Goal: Task Accomplishment & Management: Complete application form

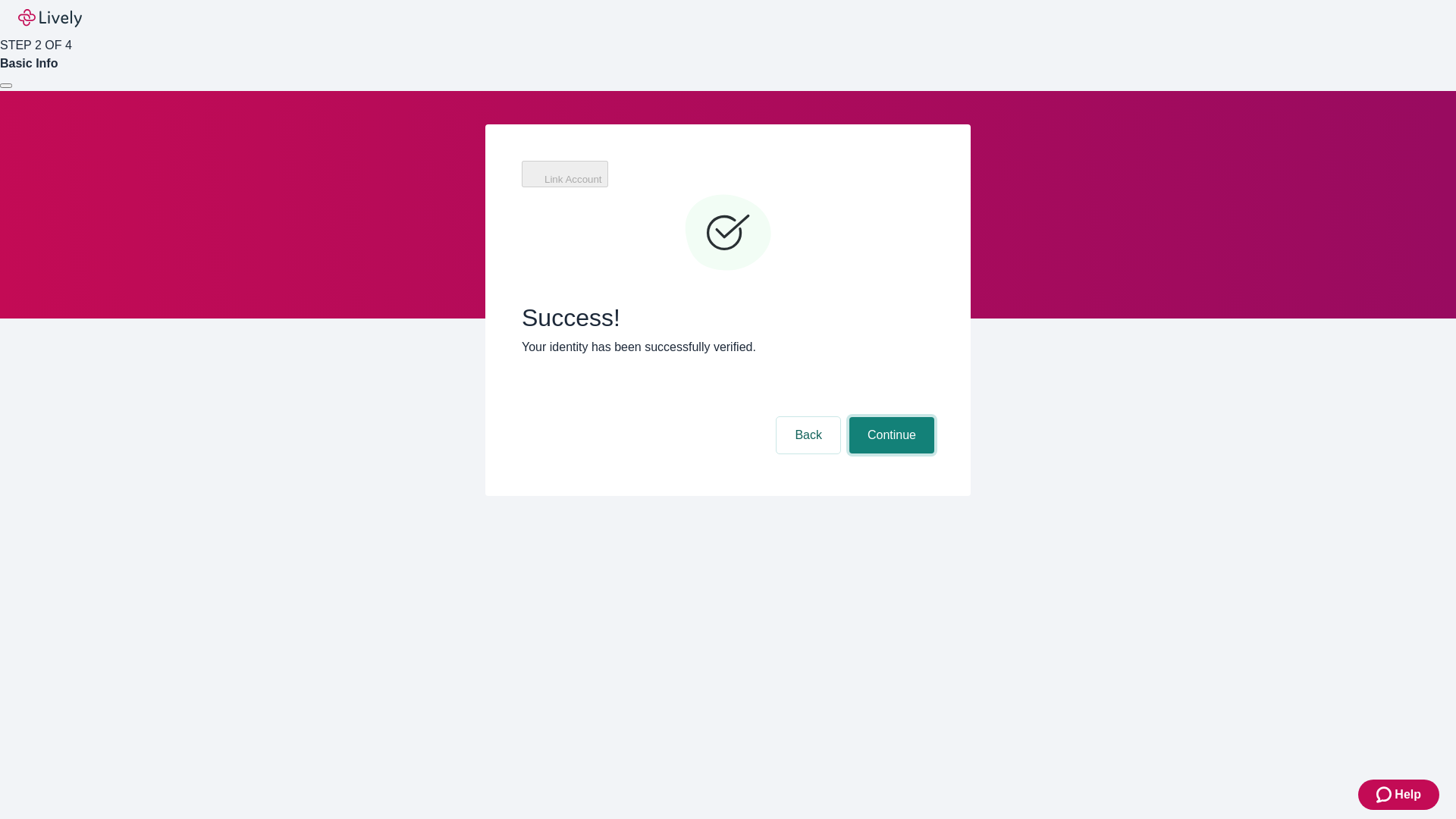
click at [889, 417] on button "Continue" at bounding box center [892, 435] width 85 height 37
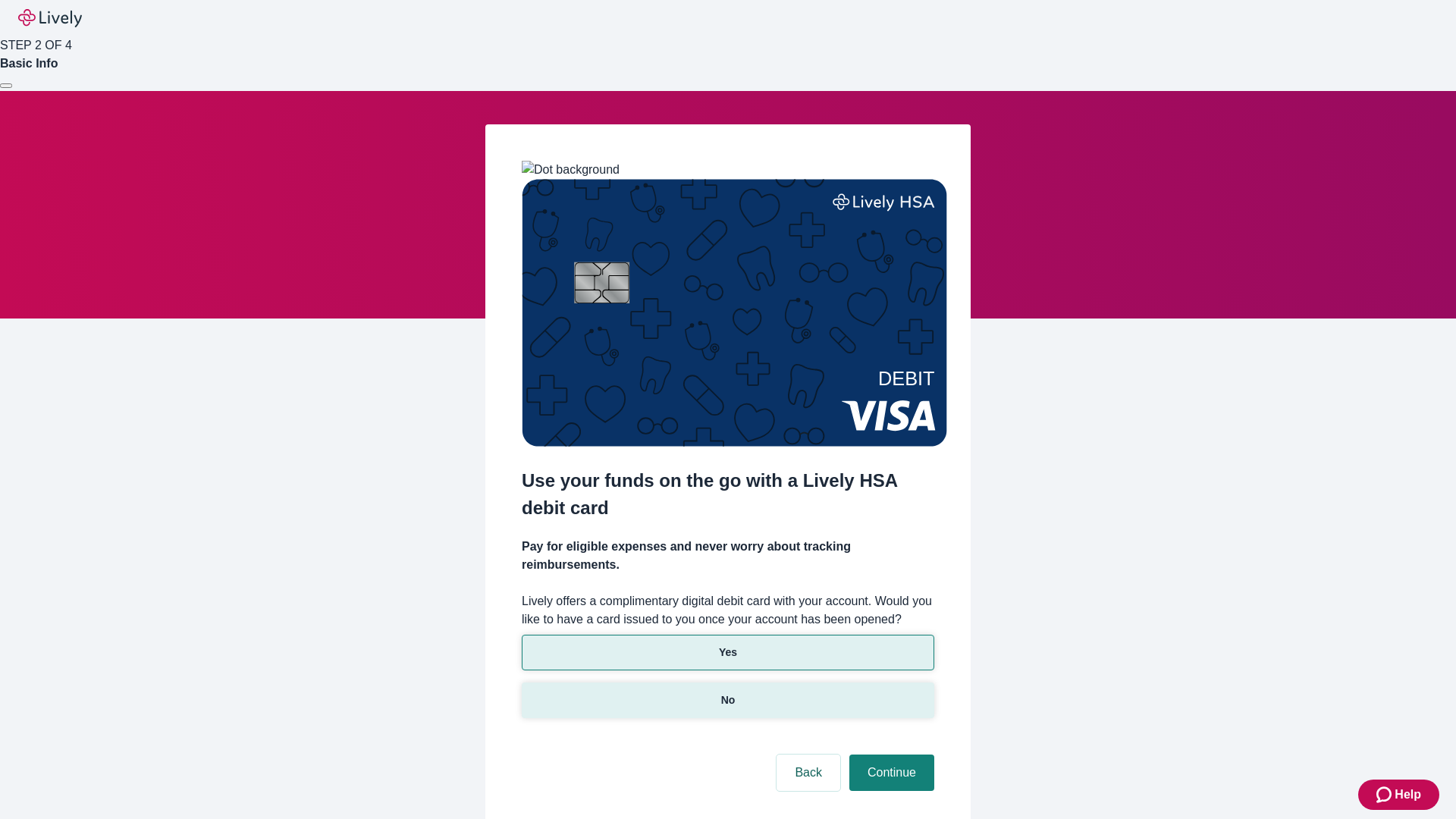
click at [727, 692] on p "No" at bounding box center [728, 700] width 15 height 16
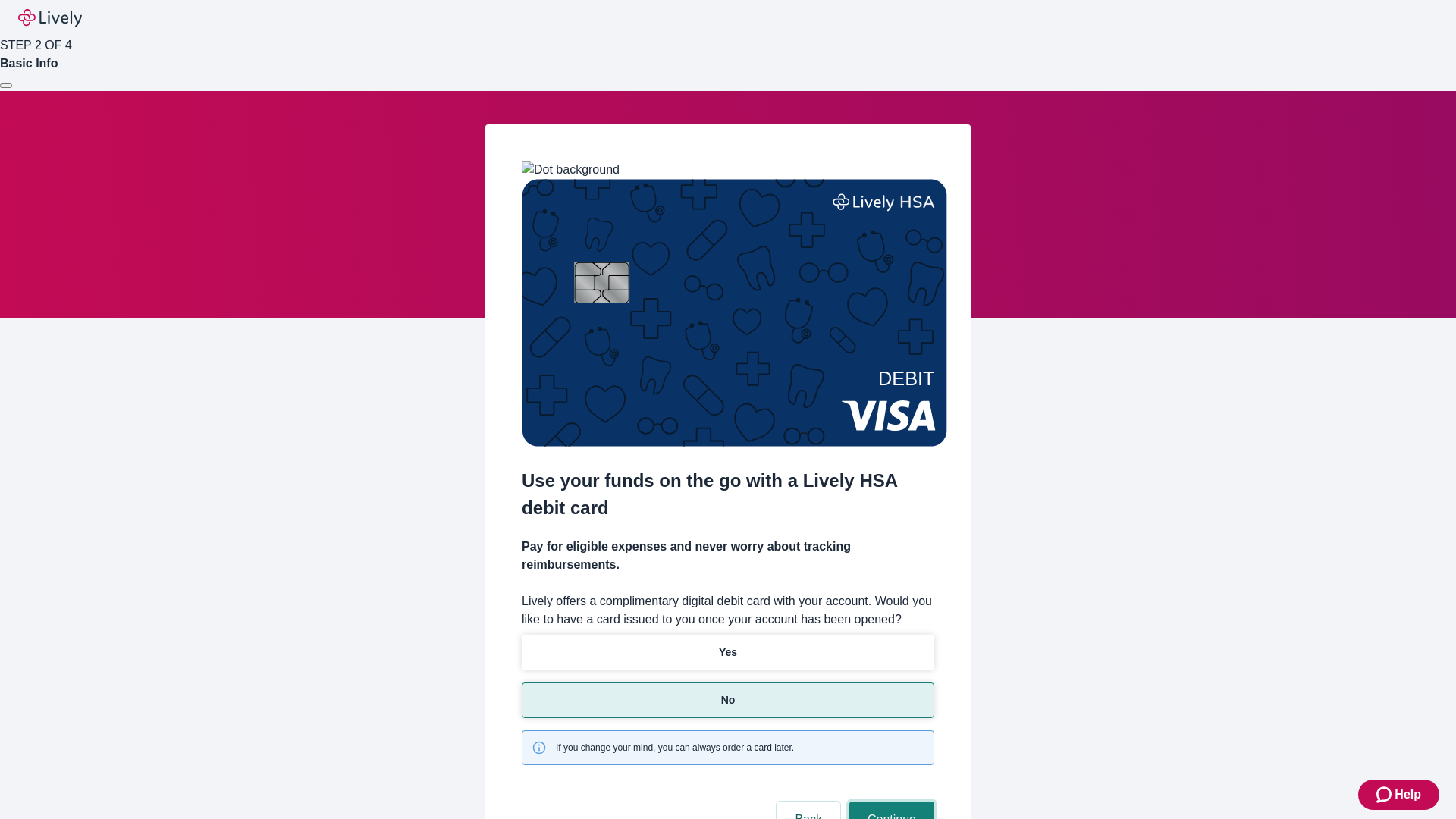
click at [889, 801] on button "Continue" at bounding box center [892, 819] width 85 height 37
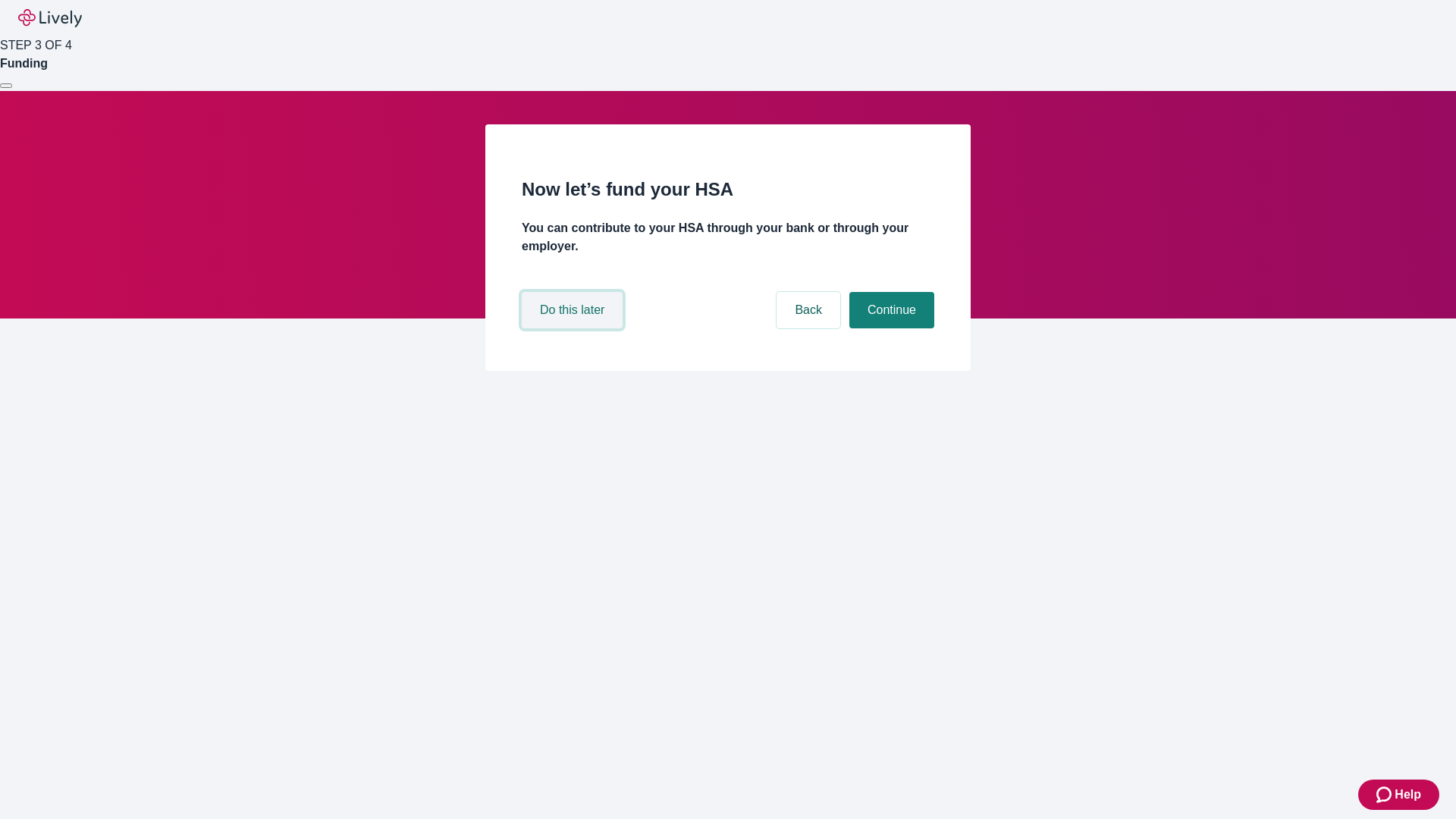
click at [574, 328] on button "Do this later" at bounding box center [572, 310] width 101 height 37
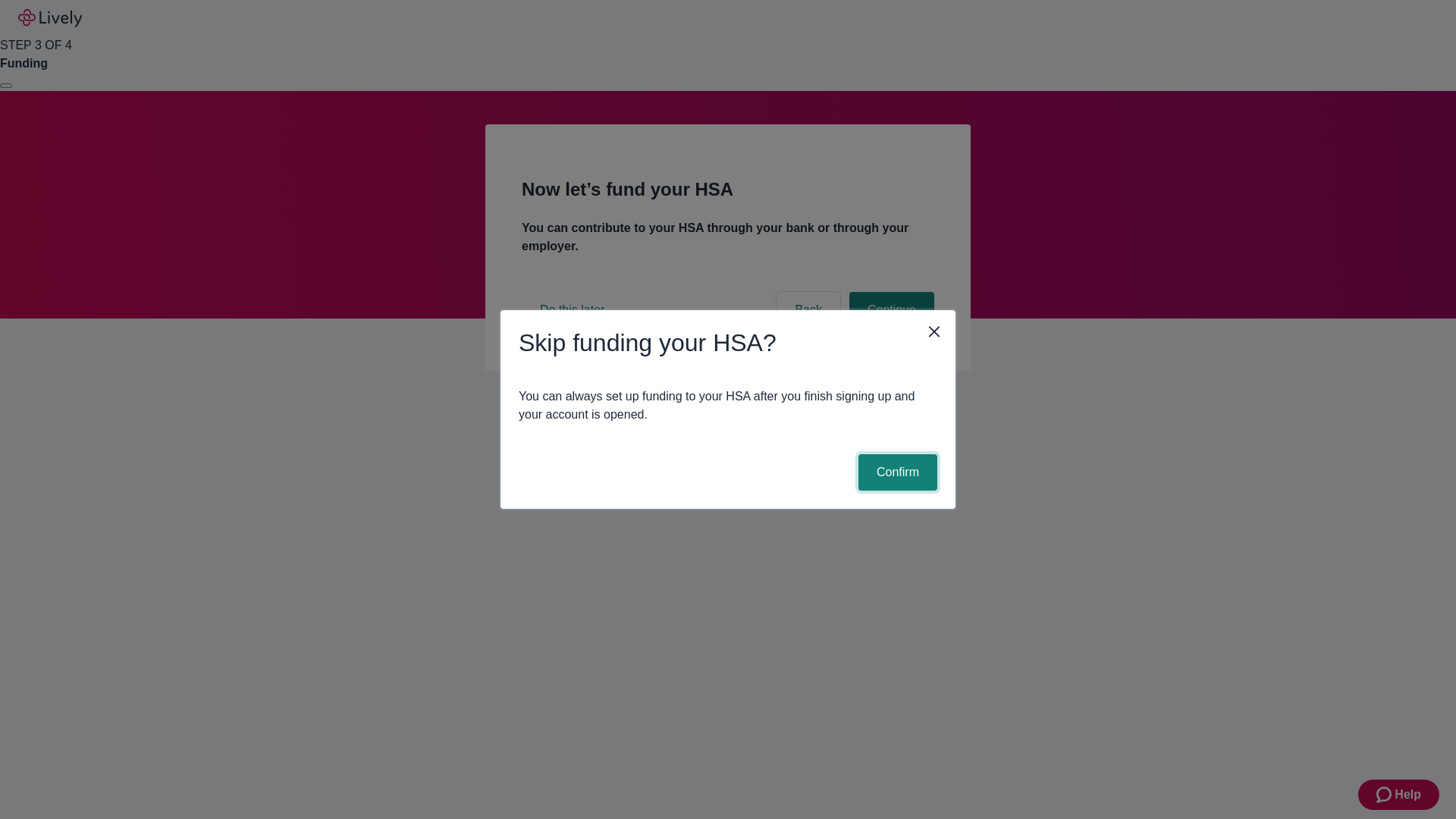
click at [895, 472] on button "Confirm" at bounding box center [898, 472] width 79 height 37
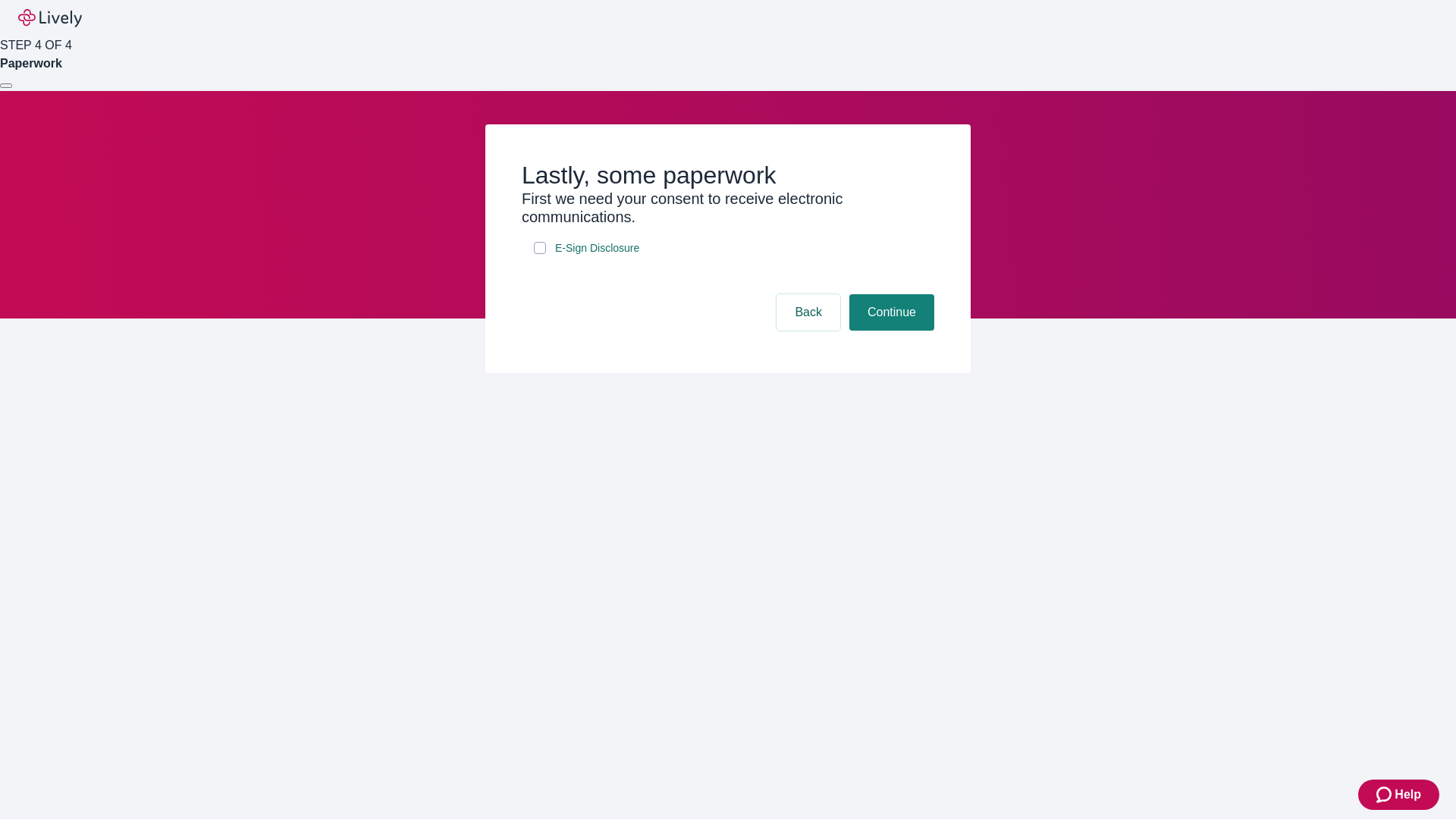
click at [540, 254] on input "E-Sign Disclosure" at bounding box center [539, 247] width 12 height 12
checkbox input "true"
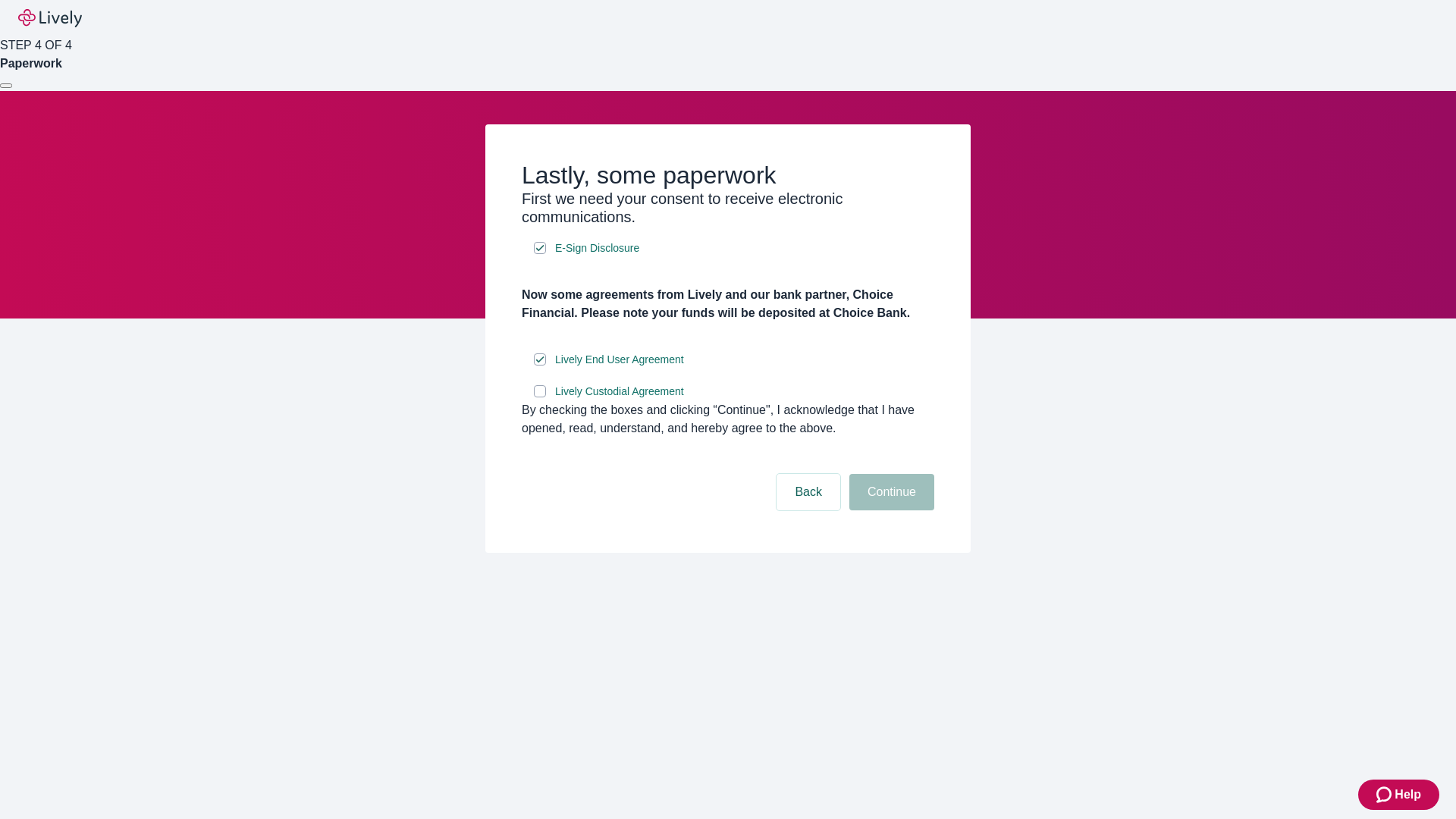
click at [540, 398] on input "Lively Custodial Agreement" at bounding box center [539, 391] width 12 height 12
checkbox input "true"
click at [889, 510] on button "Continue" at bounding box center [892, 491] width 85 height 37
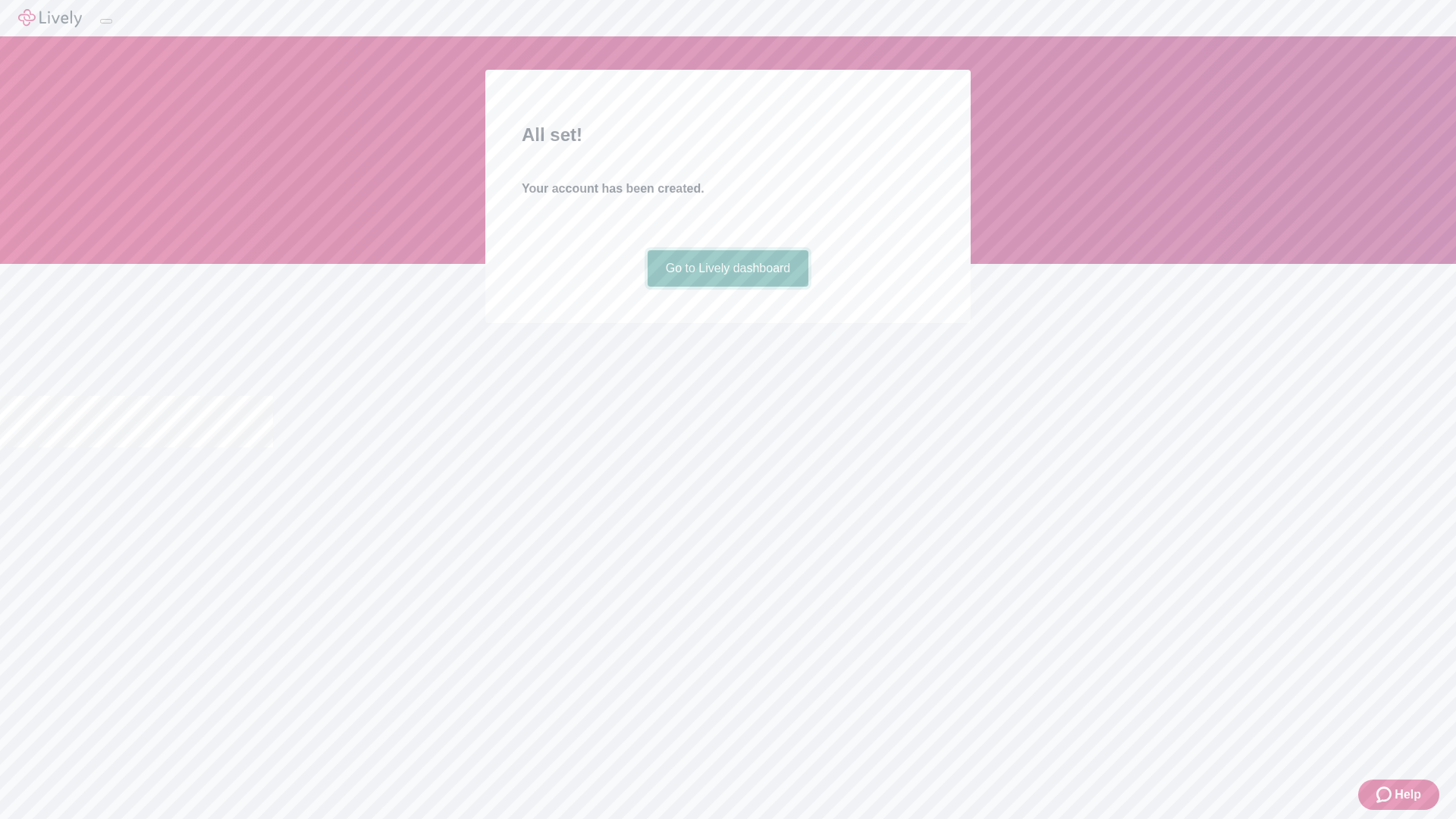
click at [727, 287] on link "Go to Lively dashboard" at bounding box center [728, 268] width 161 height 37
